Goal: Transaction & Acquisition: Purchase product/service

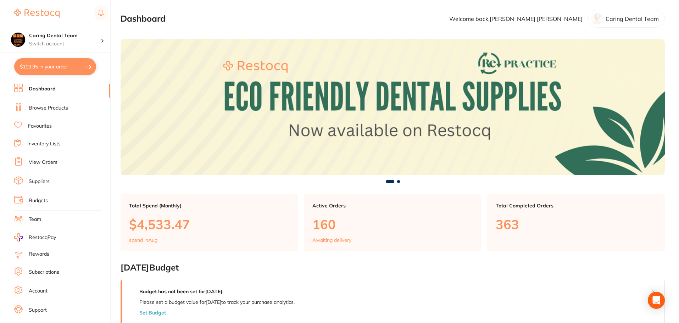
click at [54, 126] on li "Favourites" at bounding box center [62, 126] width 96 height 9
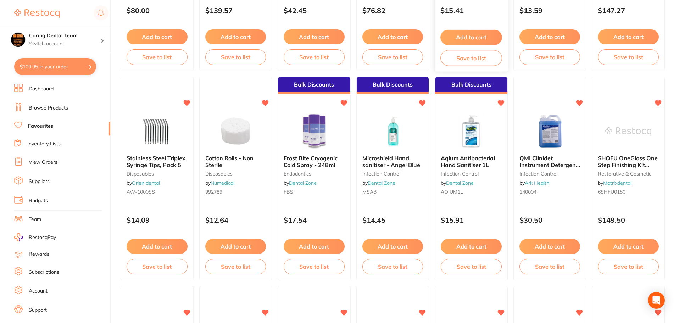
scroll to position [532, 0]
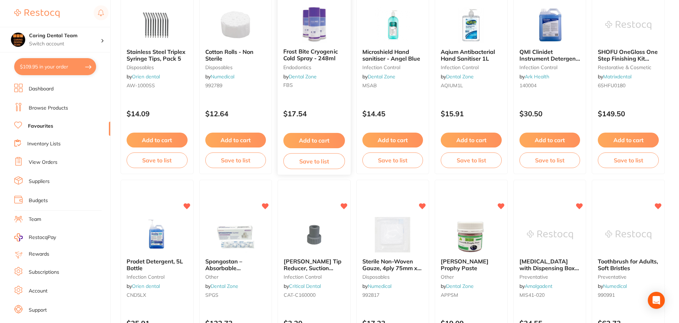
click at [329, 137] on button "Add to cart" at bounding box center [313, 140] width 61 height 15
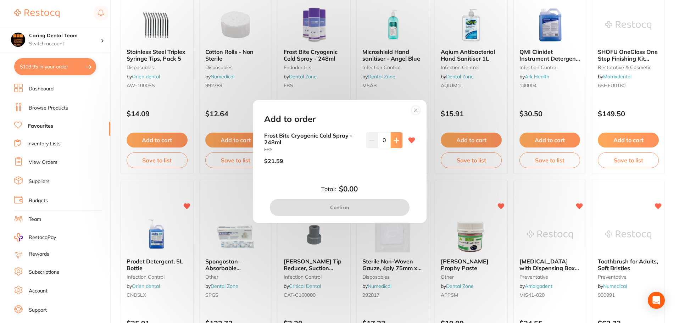
click at [400, 134] on button at bounding box center [397, 140] width 12 height 16
type input "1"
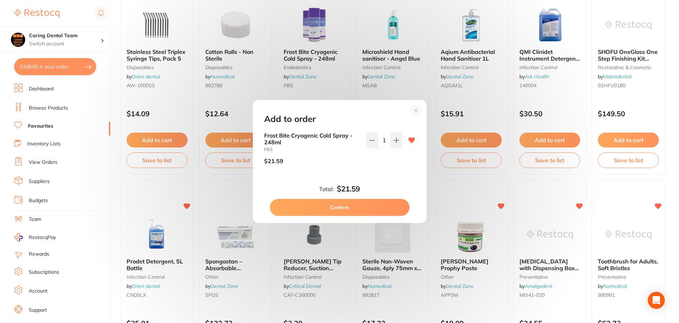
click at [373, 205] on button "Confirm" at bounding box center [340, 207] width 140 height 17
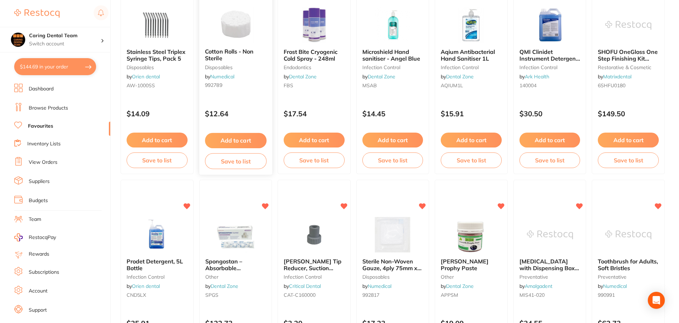
click at [229, 138] on button "Add to cart" at bounding box center [235, 140] width 61 height 15
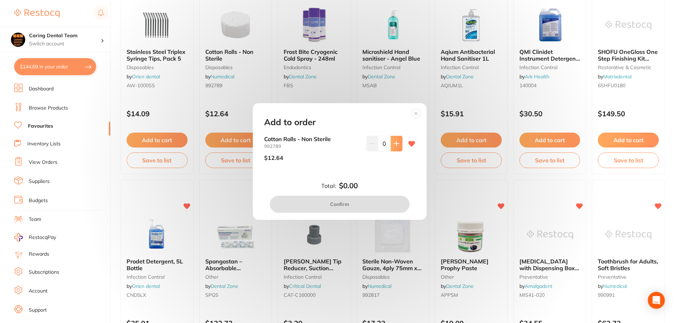
click at [394, 144] on icon at bounding box center [396, 143] width 5 height 5
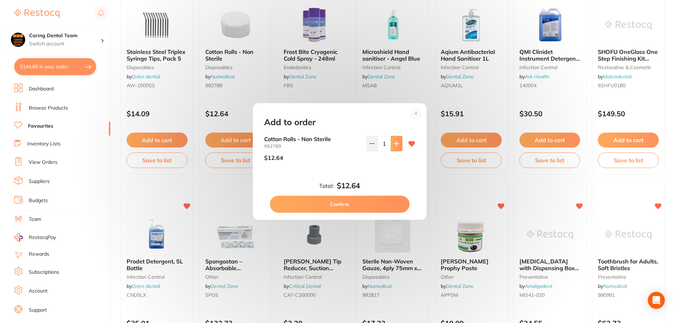
click at [394, 144] on icon at bounding box center [396, 143] width 5 height 5
click at [396, 141] on icon at bounding box center [397, 144] width 6 height 6
type input "3"
click at [363, 203] on button "Confirm" at bounding box center [340, 204] width 140 height 17
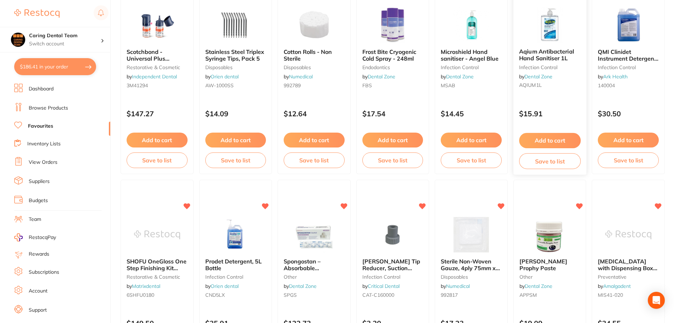
scroll to position [603, 0]
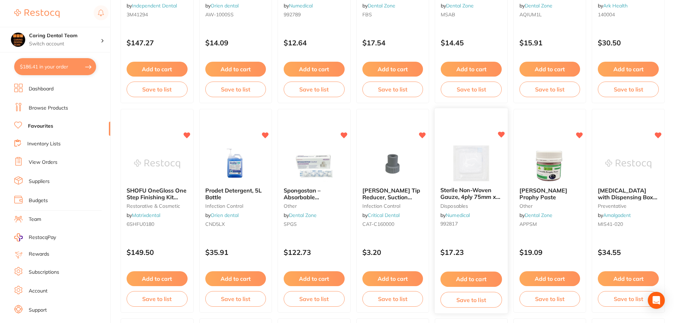
click at [472, 278] on button "Add to cart" at bounding box center [470, 279] width 61 height 15
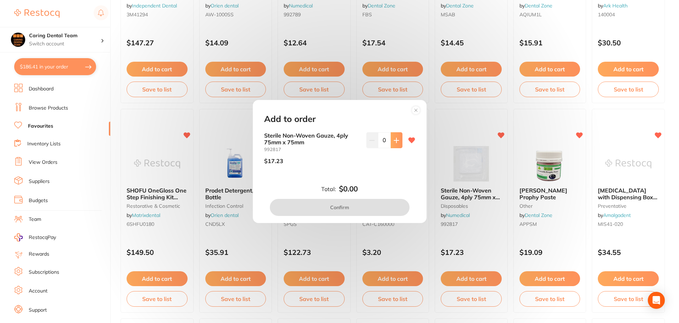
click at [394, 139] on icon at bounding box center [397, 141] width 6 height 6
type input "1"
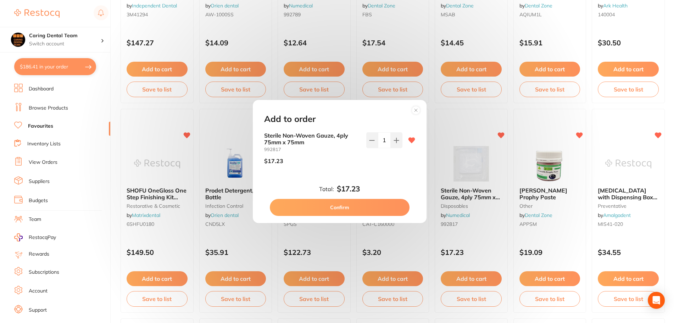
click at [417, 113] on circle at bounding box center [416, 110] width 8 height 8
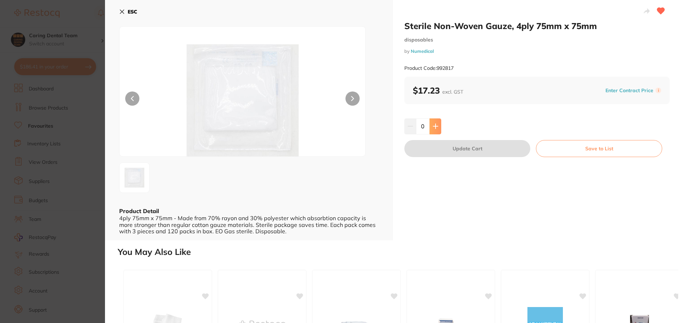
click at [434, 124] on icon at bounding box center [435, 126] width 5 height 5
drag, startPoint x: 434, startPoint y: 124, endPoint x: 451, endPoint y: 128, distance: 17.2
click at [434, 124] on icon at bounding box center [435, 126] width 5 height 5
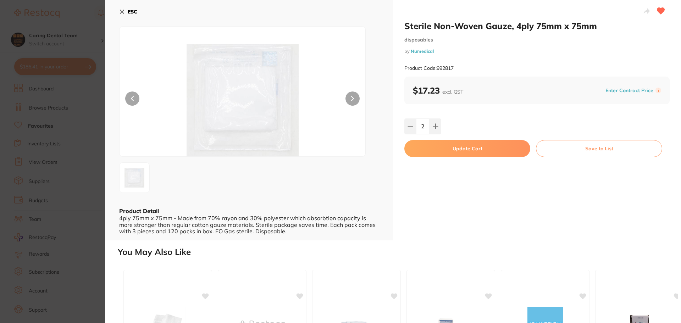
type input "2"
click at [444, 145] on button "Update Cart" at bounding box center [467, 148] width 126 height 17
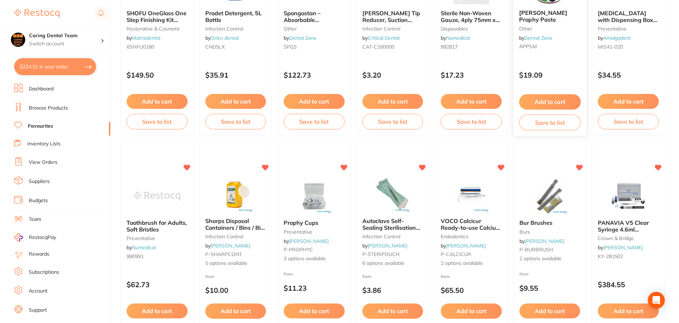
scroll to position [886, 0]
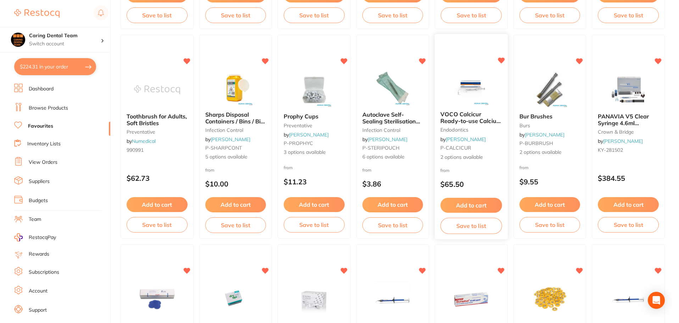
click at [471, 179] on div "from $65.50" at bounding box center [471, 180] width 73 height 26
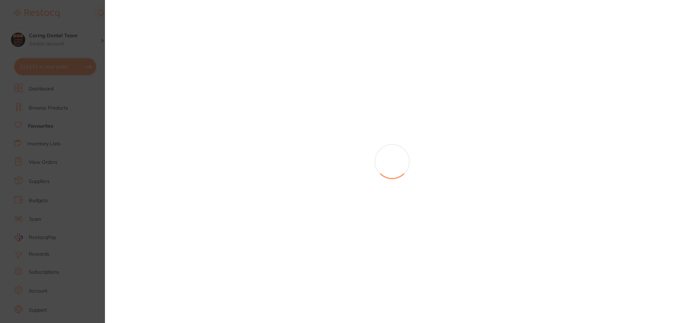
click at [458, 100] on section at bounding box center [339, 161] width 679 height 323
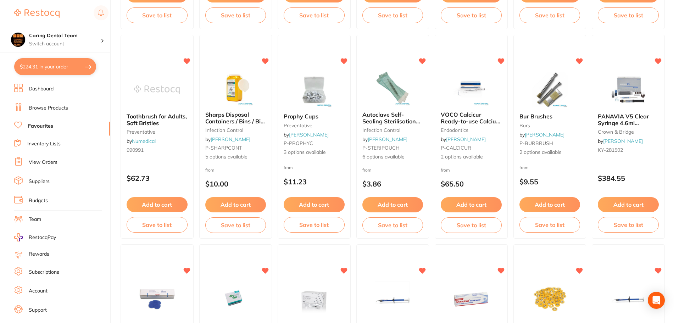
click at [476, 102] on img at bounding box center [471, 87] width 46 height 35
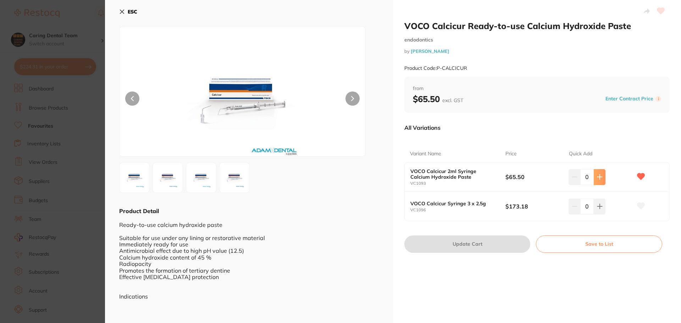
click at [595, 180] on button at bounding box center [599, 177] width 12 height 16
type input "1"
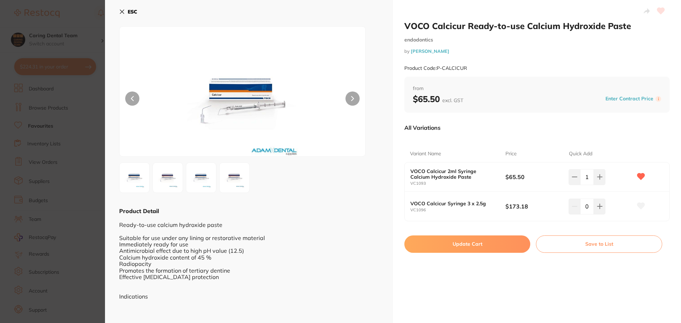
click at [461, 243] on button "Update Cart" at bounding box center [467, 243] width 126 height 17
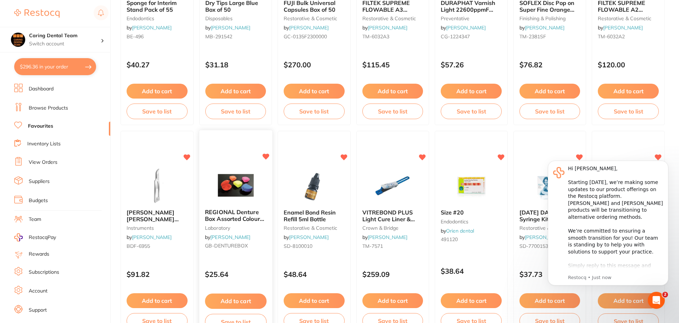
scroll to position [1241, 0]
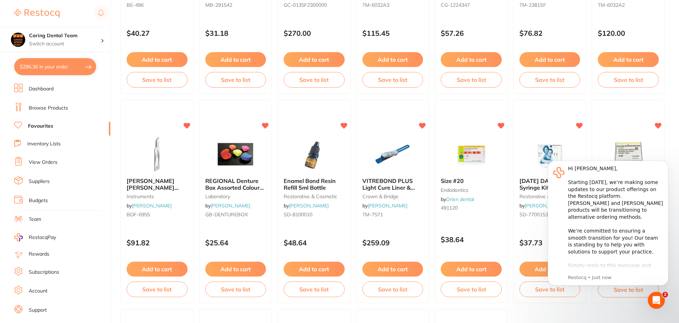
drag, startPoint x: 325, startPoint y: 212, endPoint x: 323, endPoint y: 163, distance: 48.6
click at [325, 212] on small "SD-8100010" at bounding box center [314, 215] width 61 height 6
click at [323, 163] on section at bounding box center [339, 161] width 679 height 323
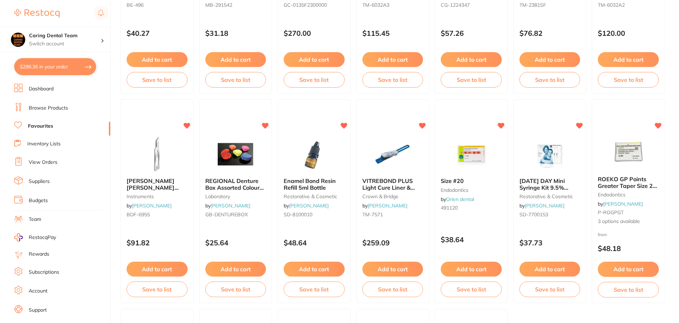
click at [323, 163] on img at bounding box center [314, 153] width 46 height 35
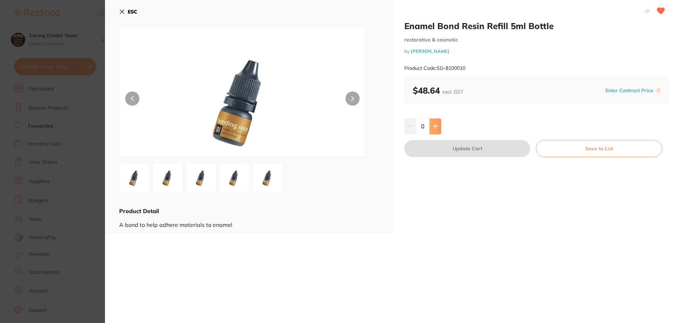
click at [433, 130] on button at bounding box center [435, 126] width 12 height 16
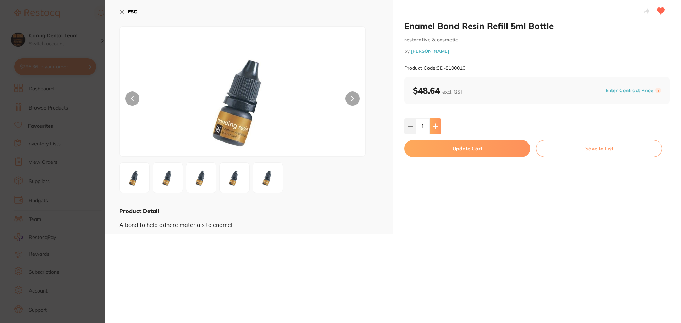
click at [433, 129] on button at bounding box center [435, 126] width 12 height 16
click at [433, 129] on icon at bounding box center [435, 126] width 6 height 6
type input "3"
click at [440, 145] on button "Update Cart" at bounding box center [467, 148] width 126 height 17
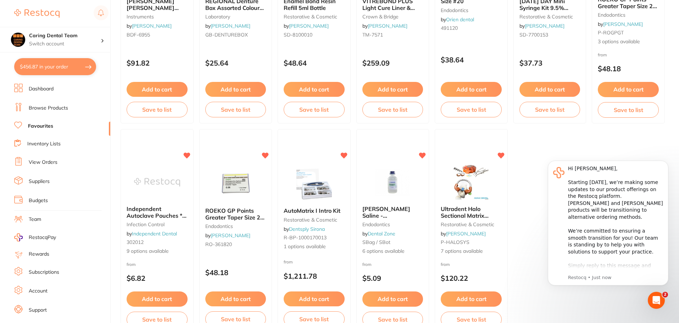
scroll to position [1467, 0]
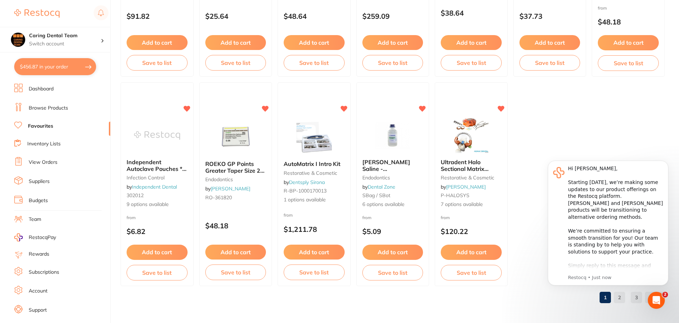
click at [665, 160] on button "Dismiss notification" at bounding box center [666, 162] width 9 height 9
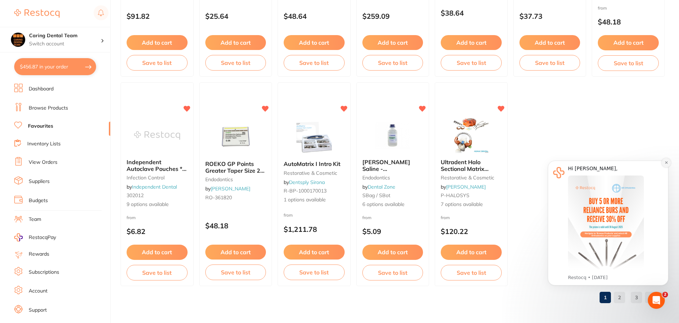
click at [667, 161] on icon "Dismiss notification" at bounding box center [666, 163] width 4 height 4
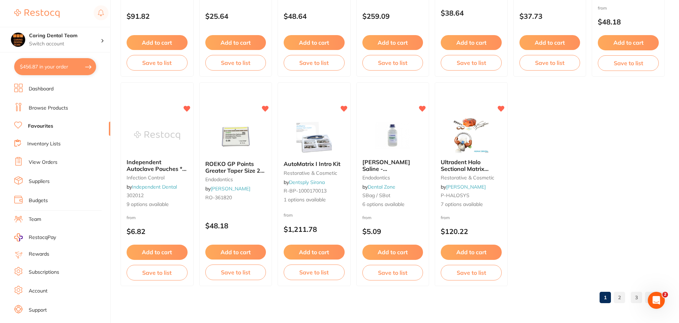
click at [617, 297] on link "2" at bounding box center [619, 297] width 11 height 14
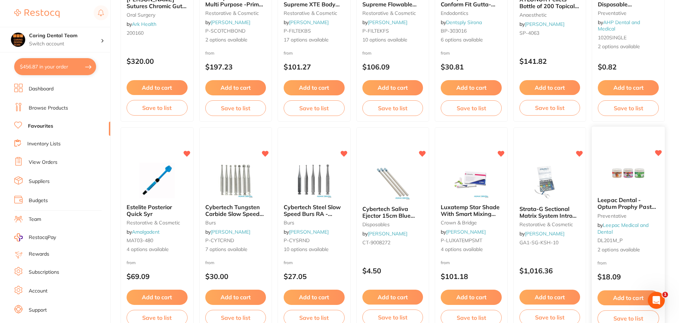
scroll to position [723, 0]
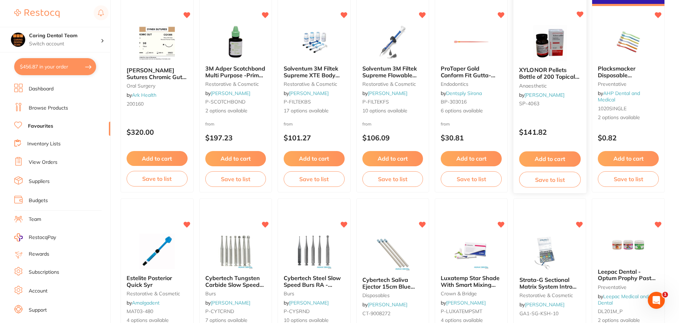
click at [561, 110] on div "XYLONOR Pellets Bottle of 200 Topical Anaesthetic anaesthetic by [PERSON_NAME] …" at bounding box center [549, 88] width 73 height 54
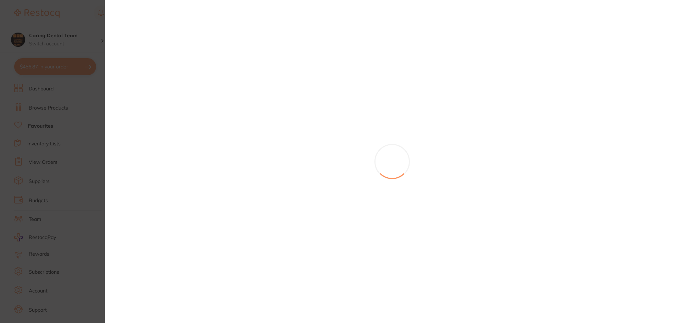
click at [538, 41] on section at bounding box center [339, 161] width 679 height 323
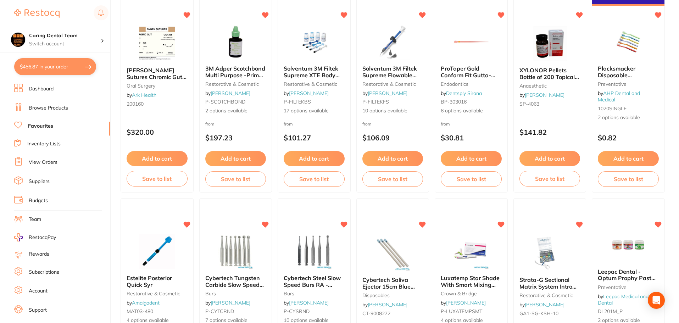
click at [547, 60] on img at bounding box center [550, 43] width 46 height 35
click at [546, 60] on section at bounding box center [339, 161] width 679 height 323
click at [542, 159] on button "Add to cart" at bounding box center [549, 158] width 61 height 15
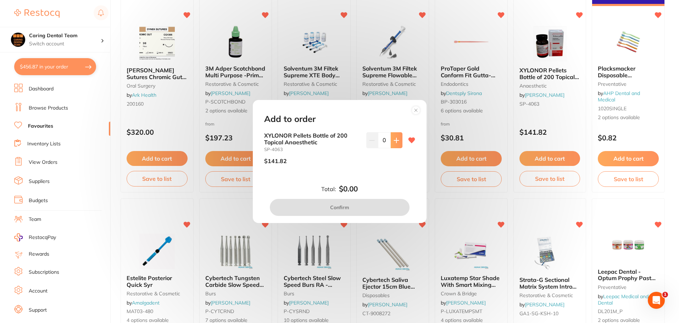
click at [399, 143] on button at bounding box center [397, 140] width 12 height 16
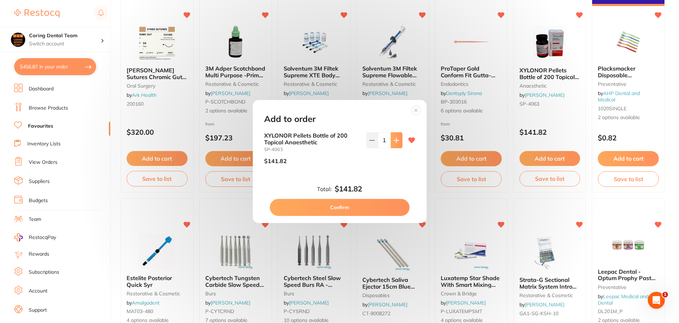
click at [399, 143] on button at bounding box center [397, 140] width 12 height 16
type input "4"
click at [356, 206] on button "Confirm" at bounding box center [340, 207] width 140 height 17
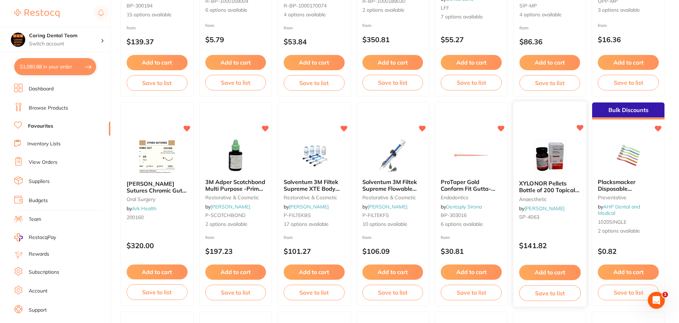
scroll to position [546, 0]
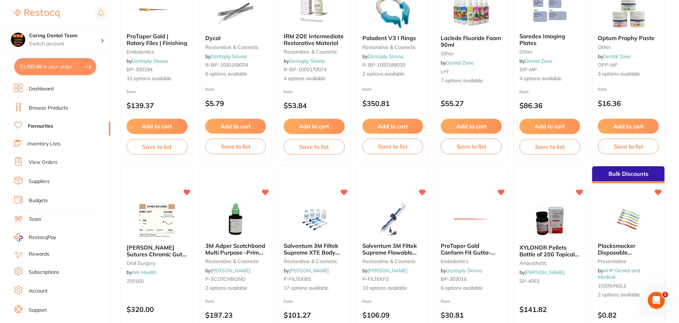
click at [481, 27] on img at bounding box center [471, 11] width 46 height 35
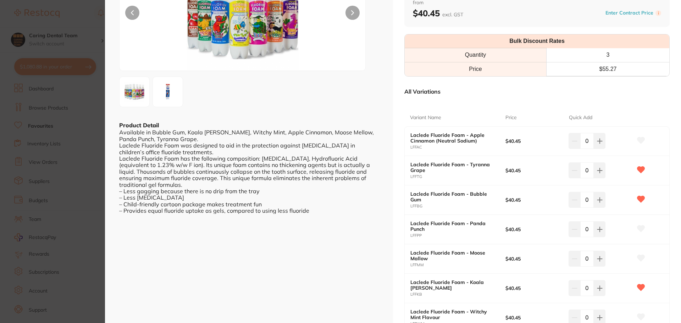
scroll to position [142, 0]
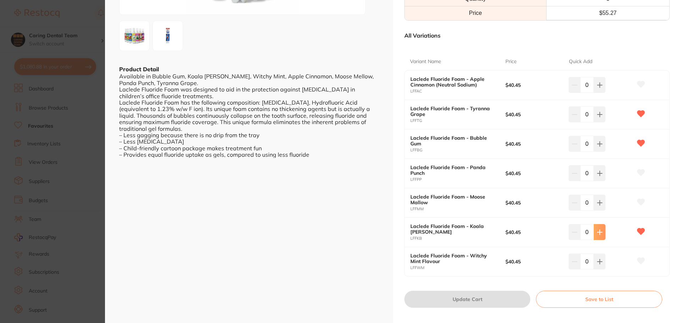
click at [603, 93] on button at bounding box center [599, 85] width 12 height 16
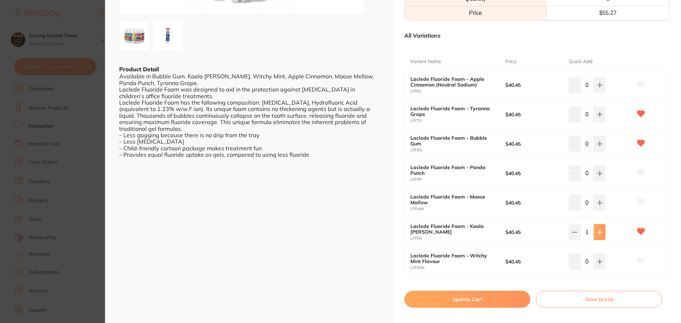
click at [597, 93] on button at bounding box center [599, 85] width 12 height 16
type input "2"
drag, startPoint x: 603, startPoint y: 143, endPoint x: 554, endPoint y: 201, distance: 76.0
click at [603, 93] on button at bounding box center [599, 85] width 12 height 16
type input "1"
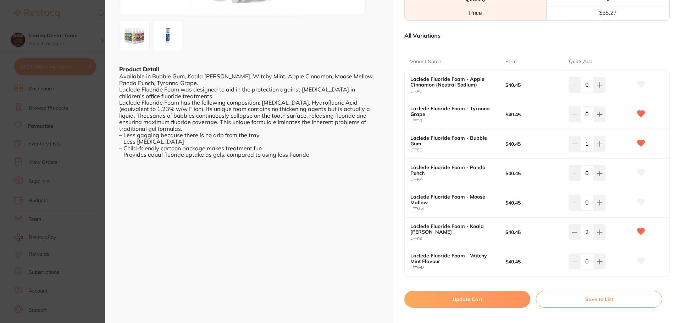
click at [468, 302] on button "Update Cart" at bounding box center [467, 299] width 126 height 17
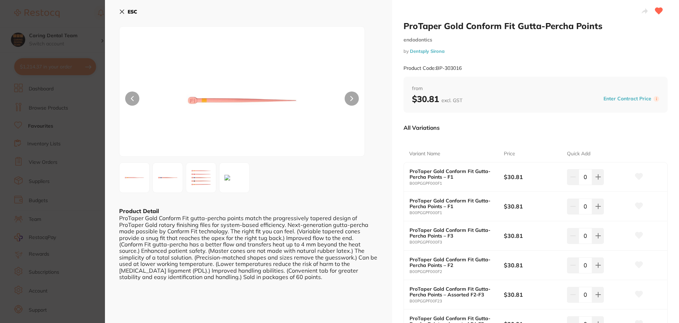
click at [116, 10] on div "ESC Product Detail ProTaper Gold Conform Fit gutta-percha points match the prog…" at bounding box center [248, 195] width 287 height 390
click at [120, 11] on icon at bounding box center [122, 12] width 6 height 6
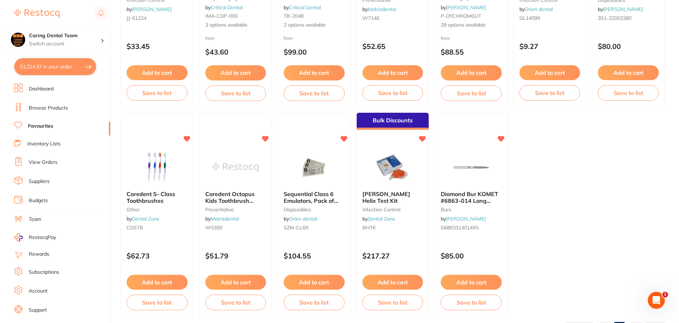
scroll to position [1467, 0]
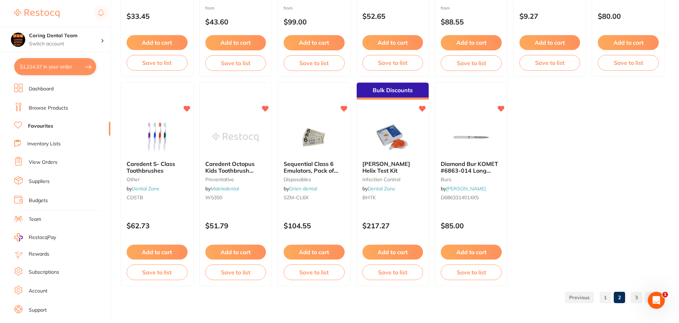
click at [635, 298] on link "3" at bounding box center [636, 297] width 11 height 14
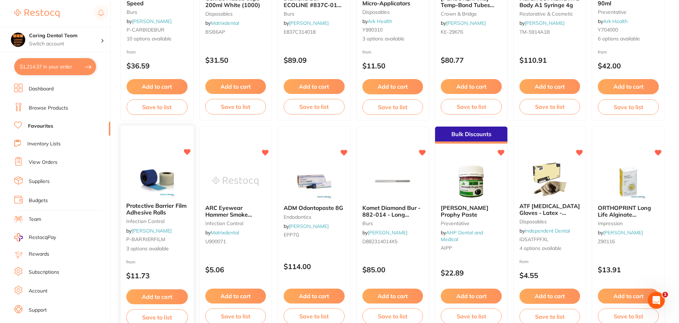
scroll to position [165, 0]
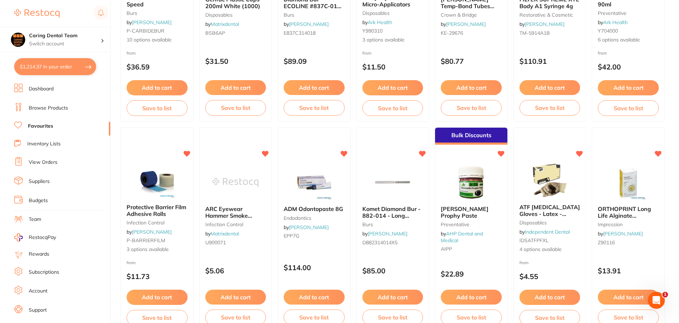
click at [54, 72] on button "$1,214.37 in your order" at bounding box center [55, 66] width 82 height 17
checkbox input "true"
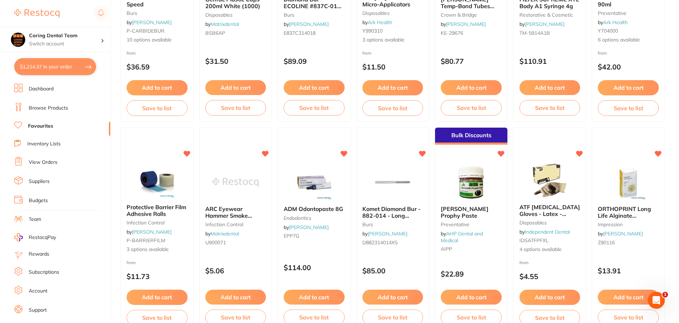
checkbox input "true"
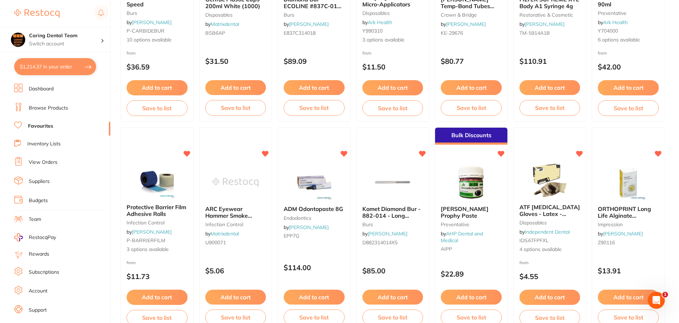
checkbox input "true"
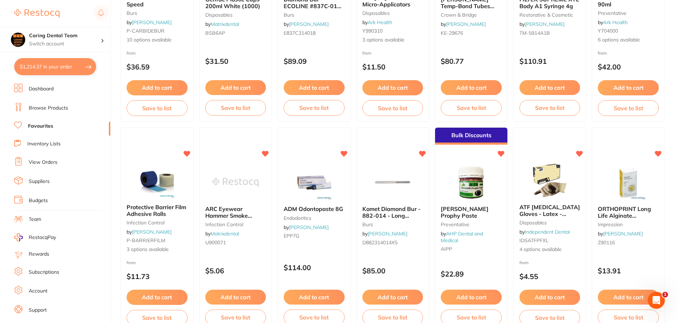
checkbox input "true"
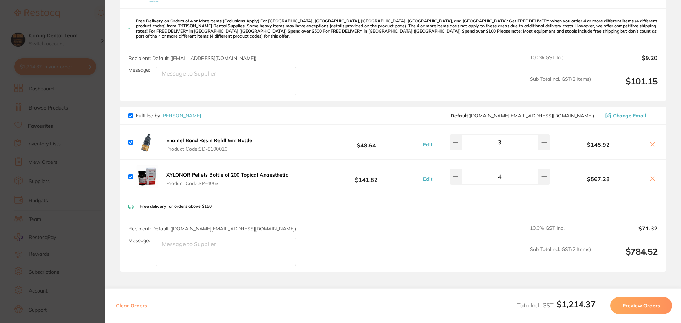
scroll to position [567, 0]
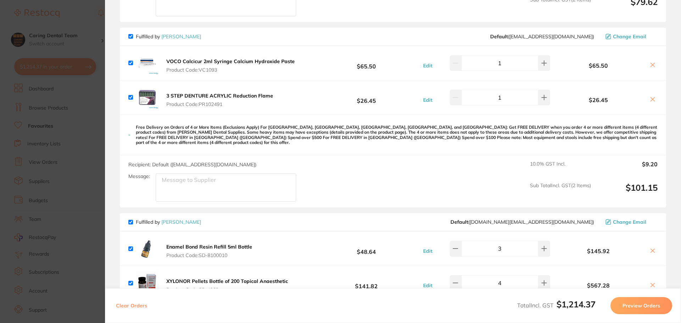
click at [131, 95] on input "checkbox" at bounding box center [130, 97] width 5 height 5
checkbox input "false"
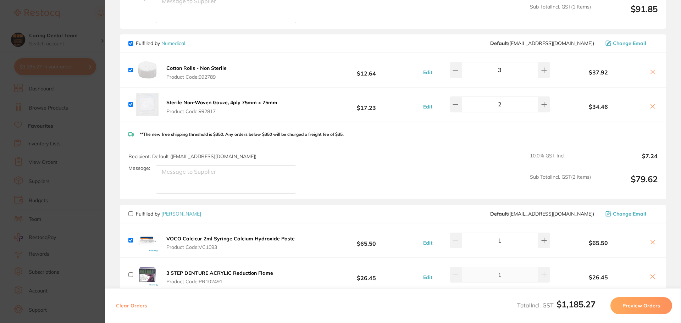
scroll to position [461, 0]
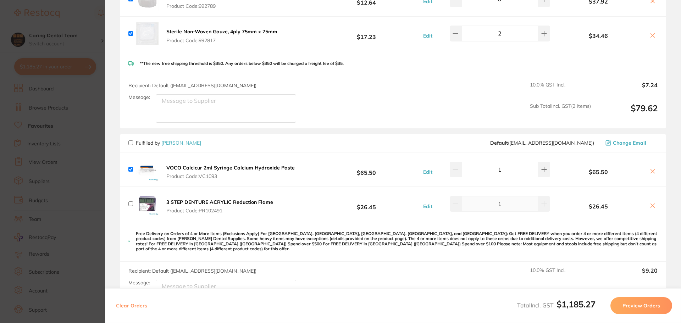
click at [91, 123] on section "Update RRP Set your pre negotiated price for this item. Item Agreed RRP (excl. …" at bounding box center [340, 161] width 681 height 323
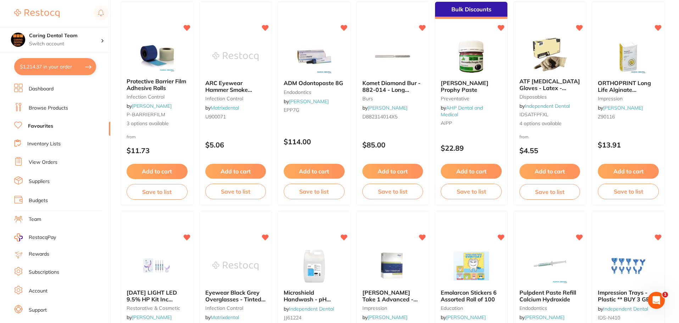
scroll to position [213, 0]
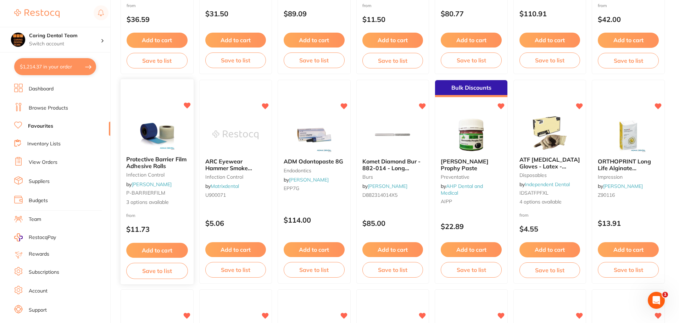
click at [152, 127] on img at bounding box center [157, 133] width 46 height 36
click at [173, 135] on section at bounding box center [339, 161] width 679 height 323
click at [160, 143] on img at bounding box center [157, 133] width 46 height 36
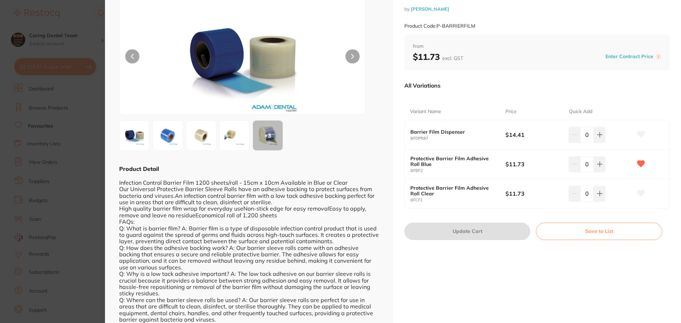
scroll to position [106, 0]
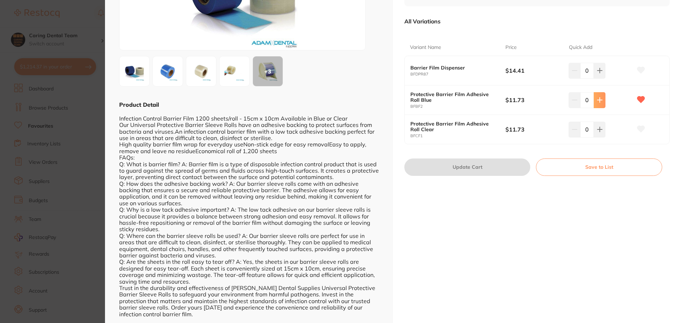
click at [597, 73] on icon at bounding box center [600, 71] width 6 height 6
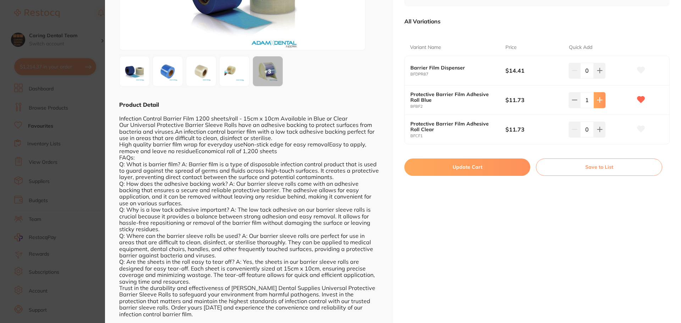
click at [597, 73] on icon at bounding box center [600, 71] width 6 height 6
type input "3"
click at [485, 169] on button "Update Cart" at bounding box center [467, 166] width 126 height 17
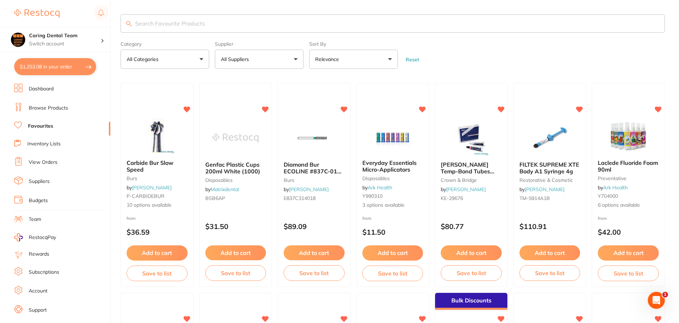
click at [237, 23] on input "search" at bounding box center [393, 23] width 544 height 18
click at [266, 24] on input "SAVACOL" at bounding box center [393, 23] width 544 height 18
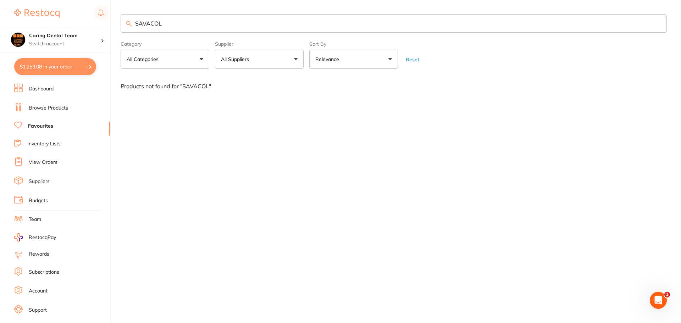
click at [208, 26] on input "SAVACOL" at bounding box center [394, 23] width 546 height 18
type input "S"
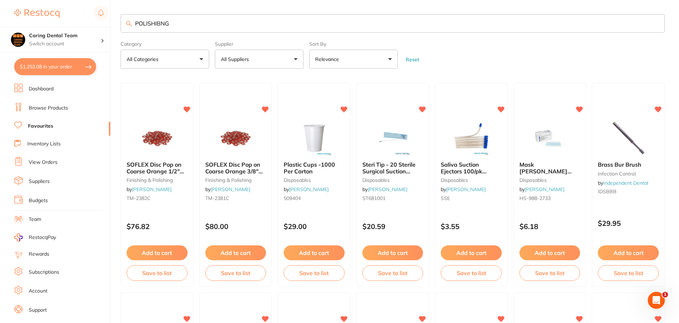
click at [246, 147] on div "POLISHIBNG Category All Categories All Categories anaesthetic burs crown & brid…" at bounding box center [400, 161] width 558 height 323
click at [235, 208] on div "POLISHIBNG Category All Categories All Categories anaesthetic burs crown & brid…" at bounding box center [400, 161] width 558 height 323
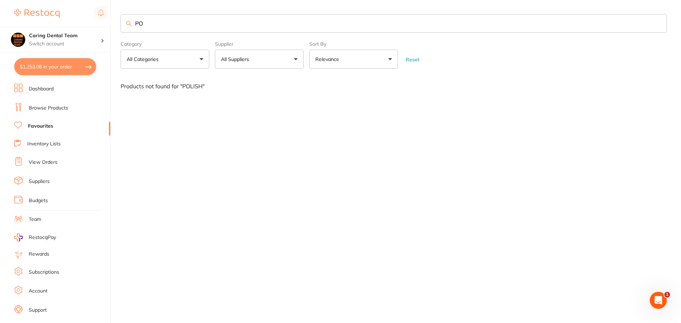
type input "P"
click at [175, 26] on input "search" at bounding box center [394, 23] width 546 height 18
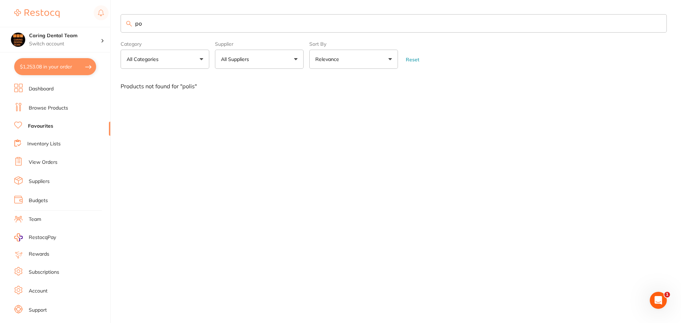
type input "p"
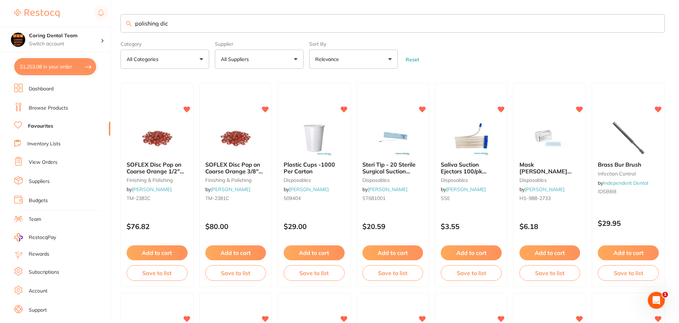
click at [173, 140] on div "polishing dic Category All Categories All Categories anaesthetic burs crown & b…" at bounding box center [400, 161] width 558 height 323
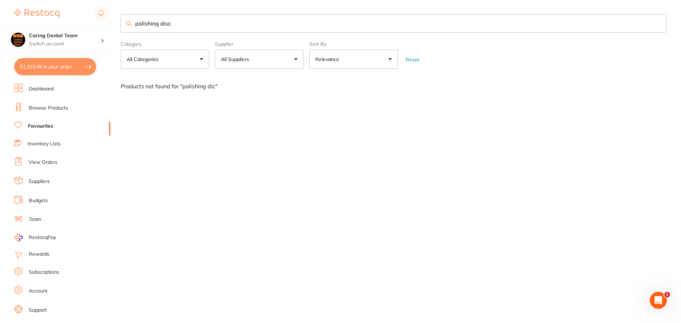
type input "polishing disc"
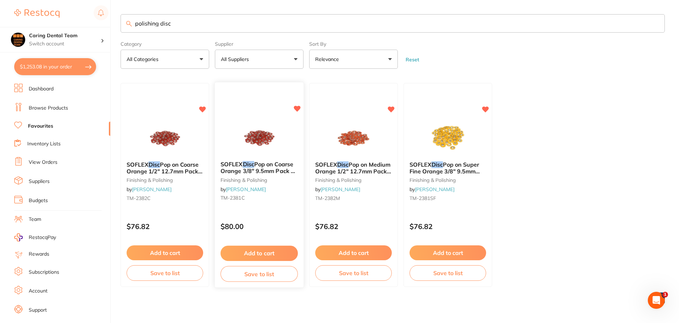
click at [266, 189] on link "[PERSON_NAME]" at bounding box center [246, 189] width 40 height 6
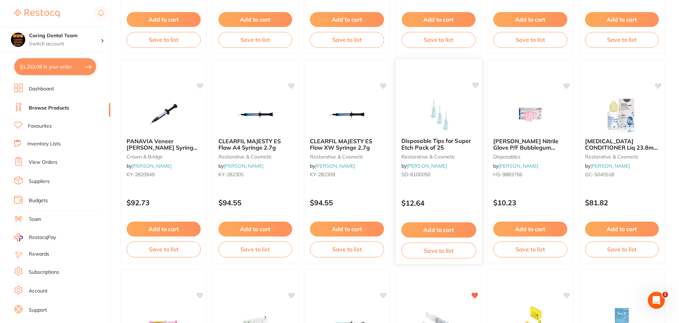
scroll to position [1560, 0]
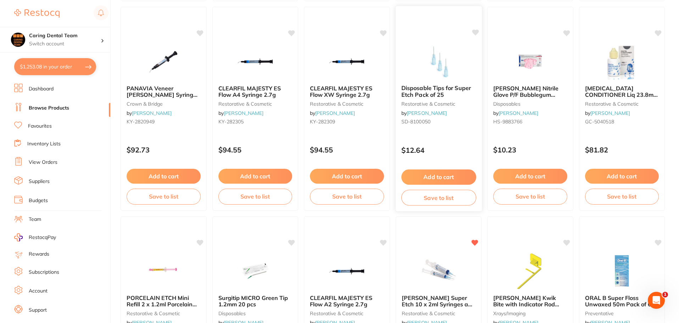
click at [433, 57] on img at bounding box center [438, 61] width 46 height 36
click at [458, 54] on section at bounding box center [339, 161] width 679 height 323
